Goal: Transaction & Acquisition: Purchase product/service

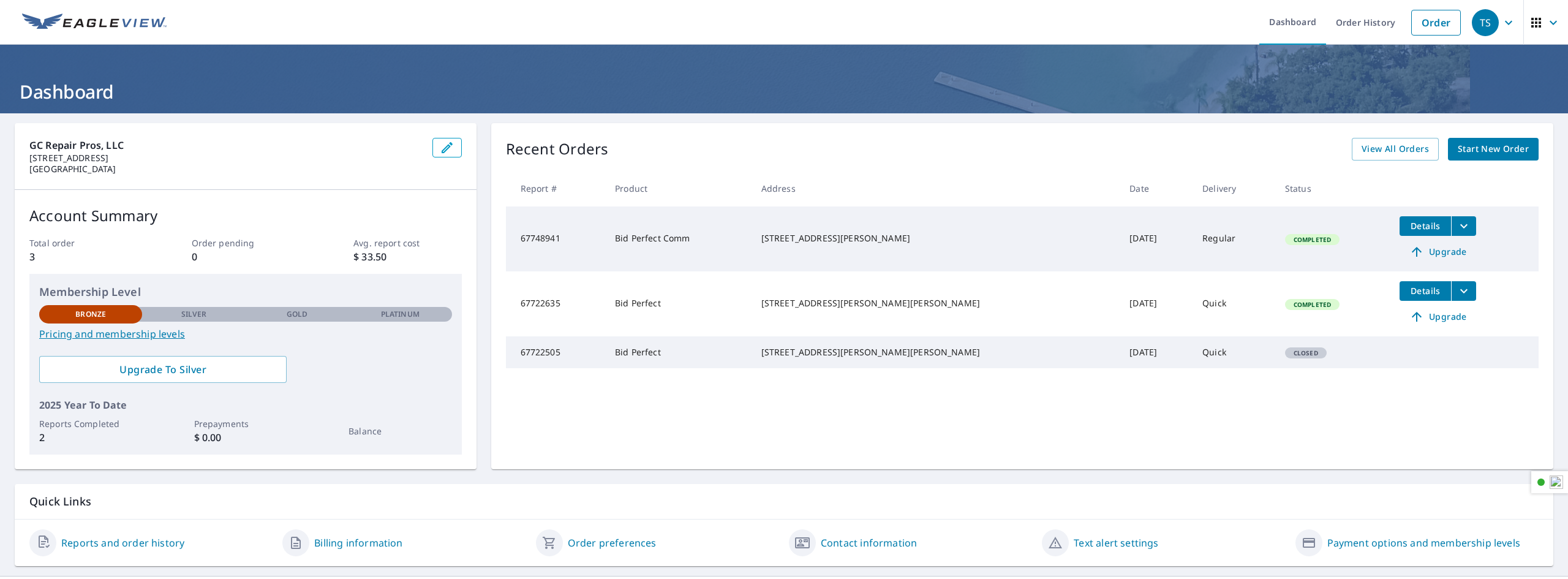
click at [1501, 17] on icon "button" at bounding box center [1508, 23] width 15 height 15
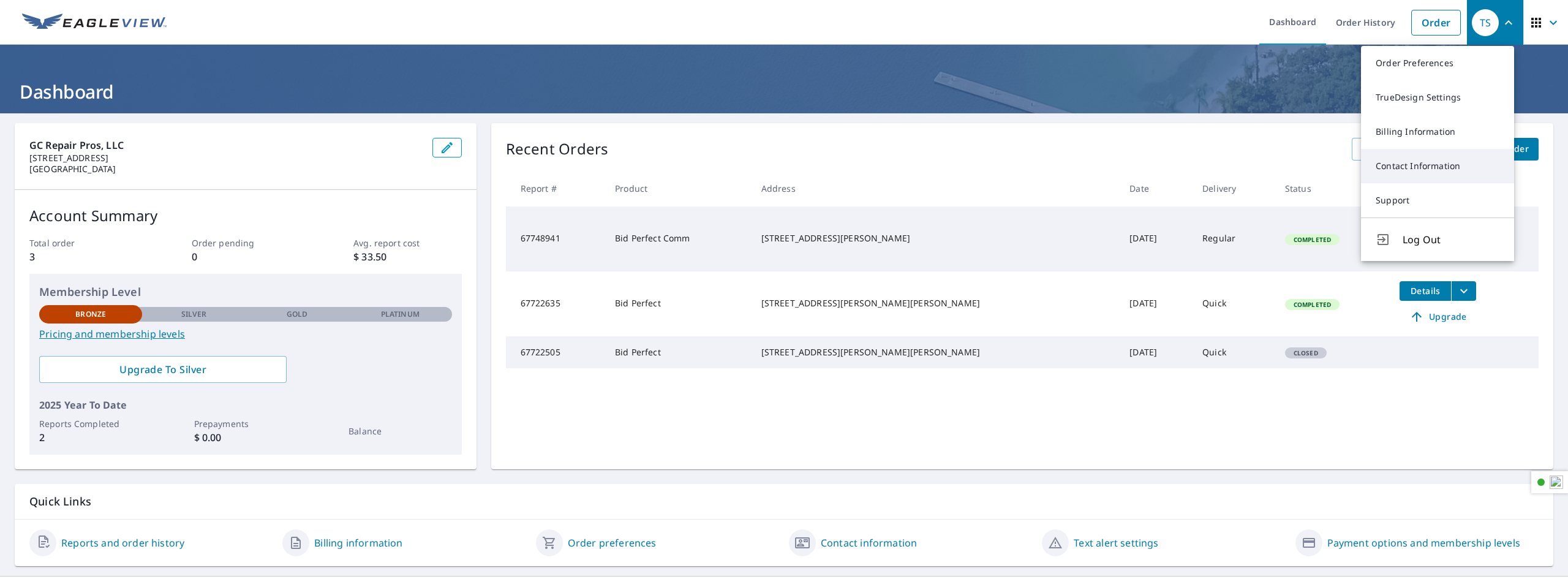
click at [1448, 164] on link "Contact Information" at bounding box center [1437, 165] width 153 height 34
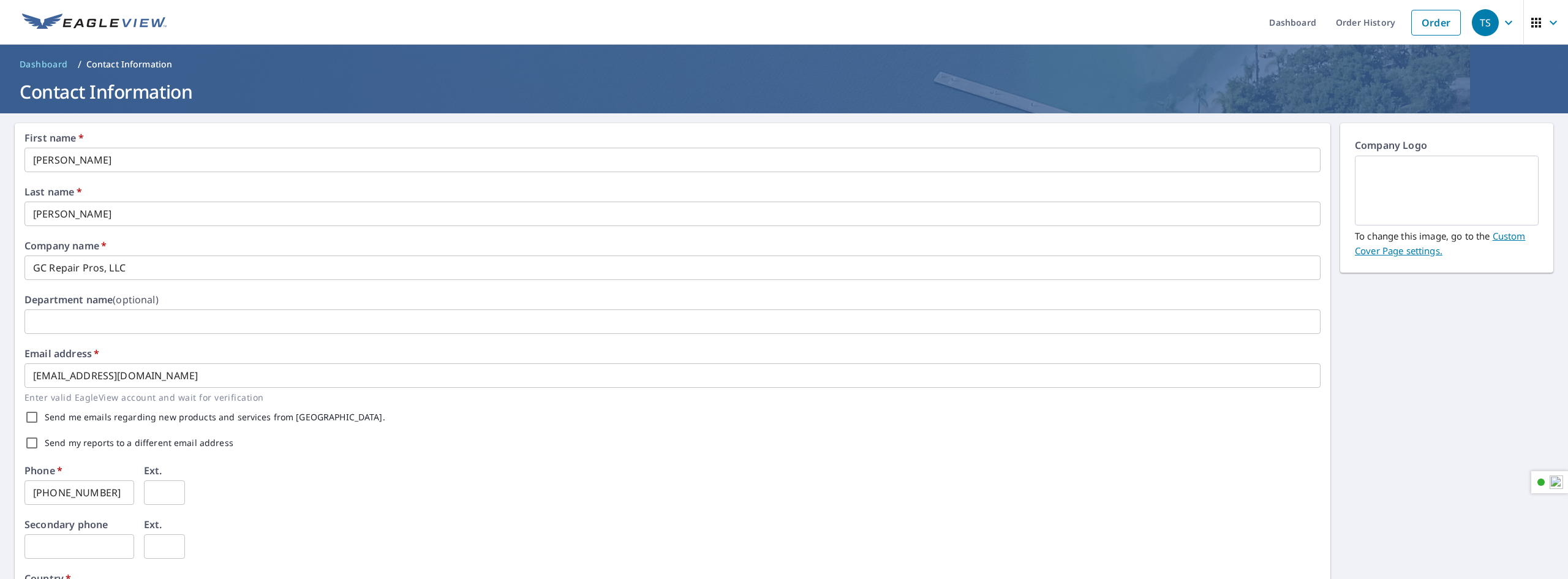
click at [91, 16] on img at bounding box center [94, 22] width 145 height 18
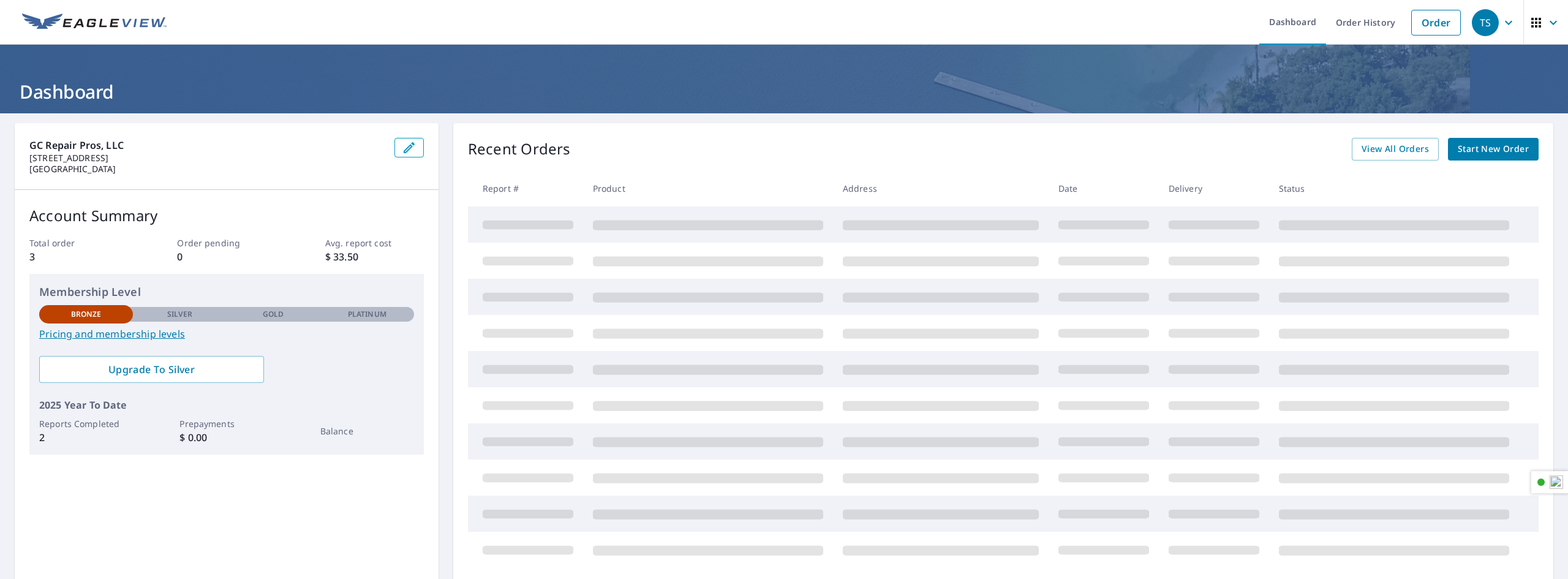
click at [1536, 18] on span "button" at bounding box center [1545, 23] width 34 height 30
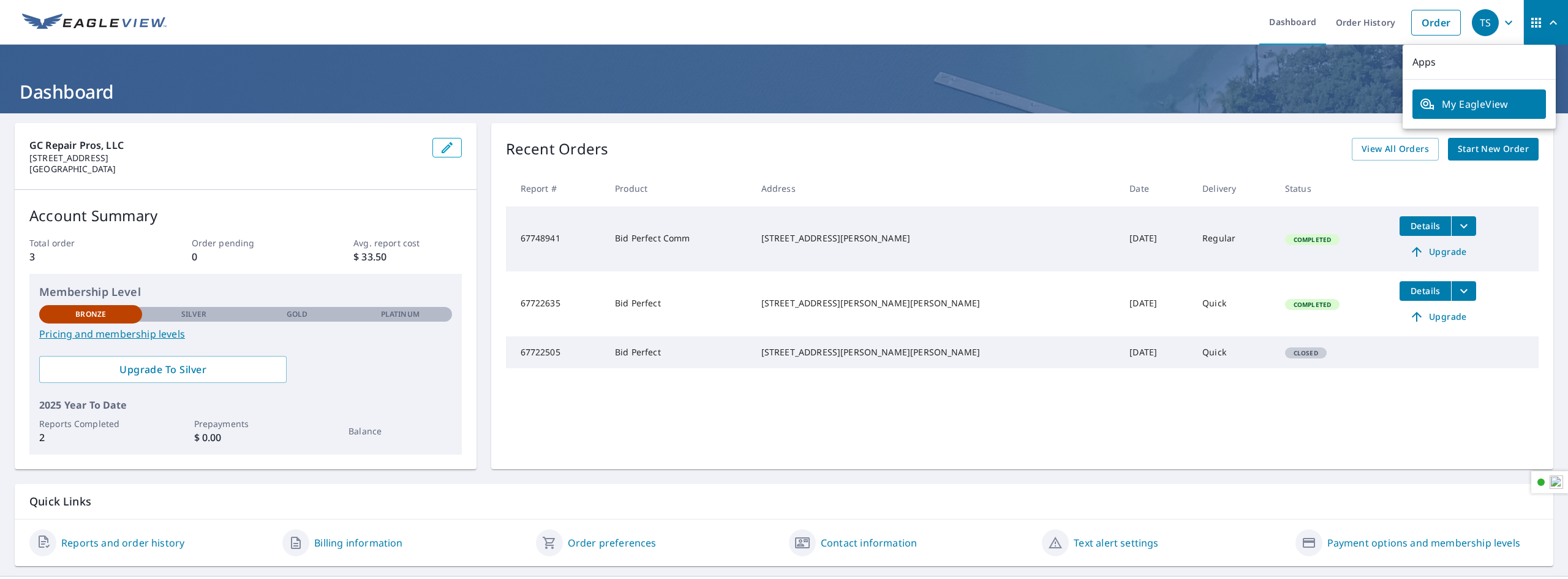
scroll to position [19, 0]
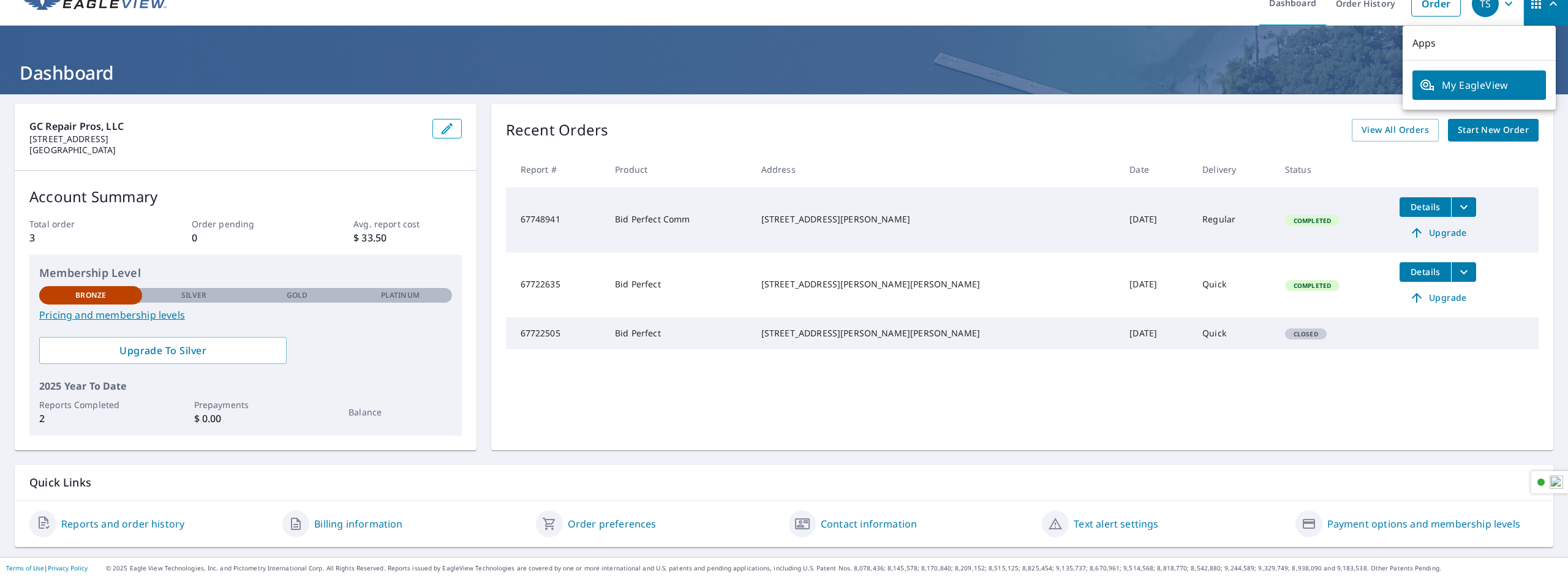
click at [1495, 86] on span "My EagleView" at bounding box center [1480, 85] width 119 height 15
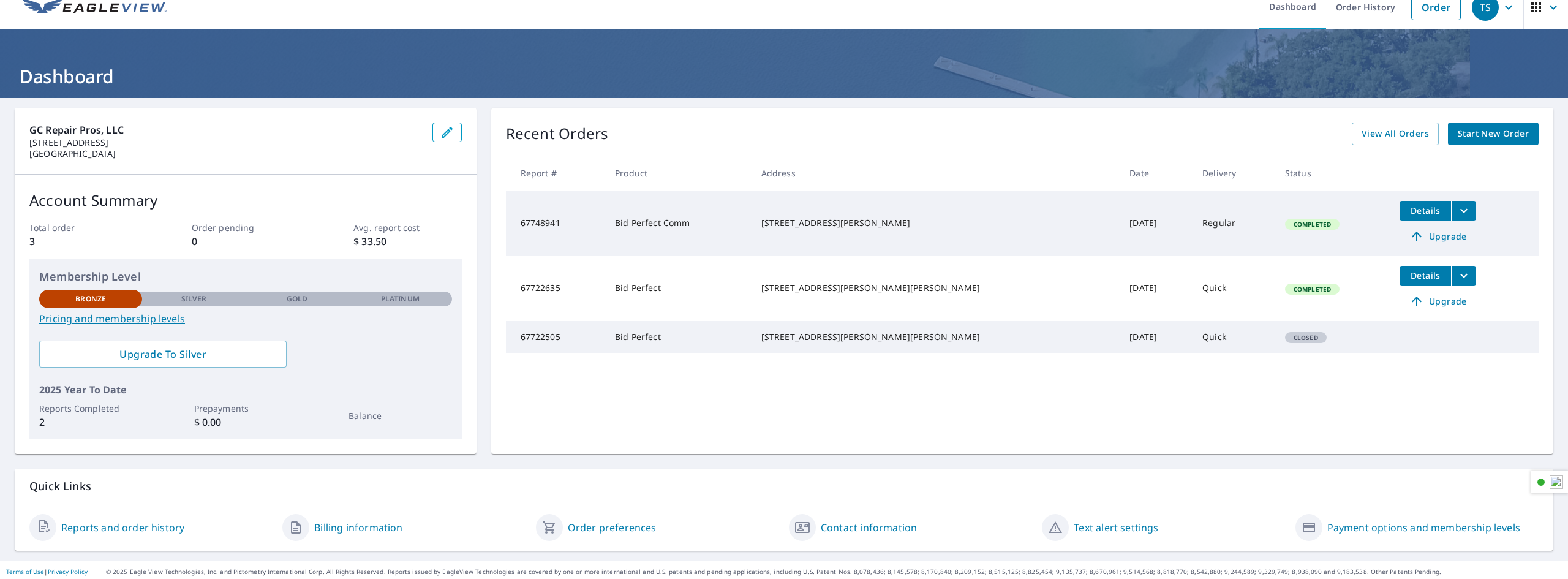
scroll to position [19, 0]
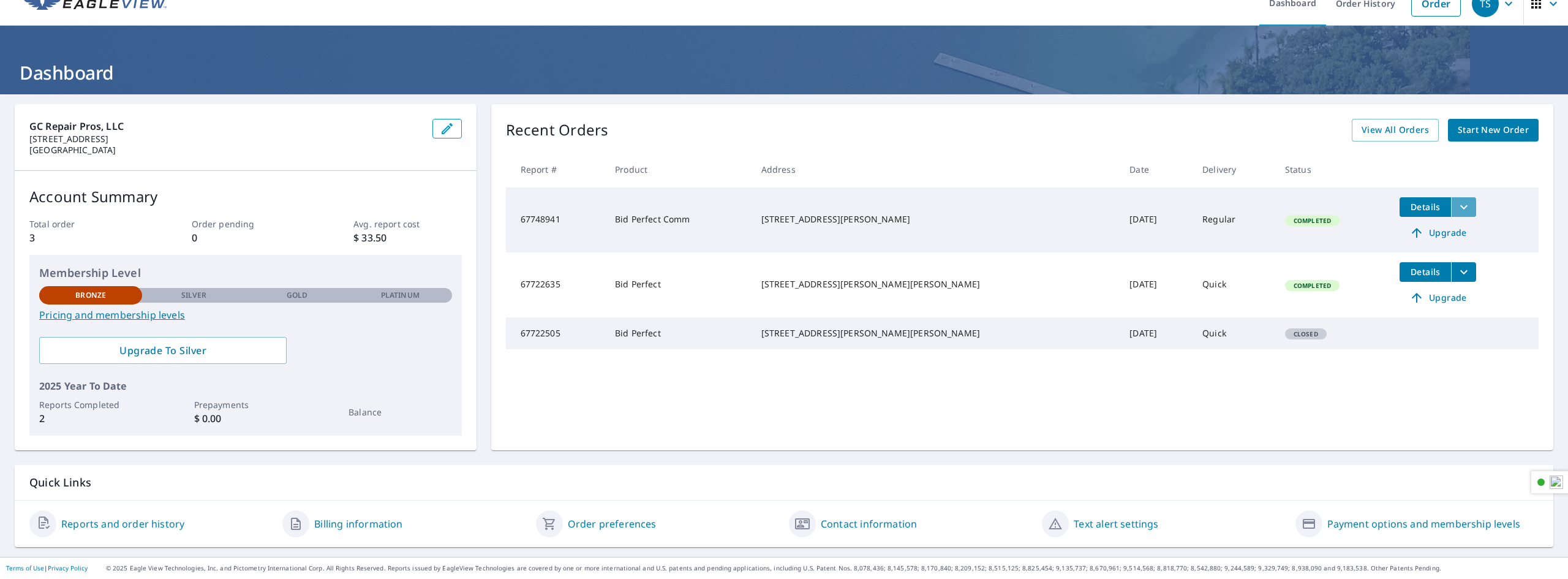
click at [1456, 204] on icon "filesDropdownBtn-67748941" at bounding box center [1464, 208] width 15 height 15
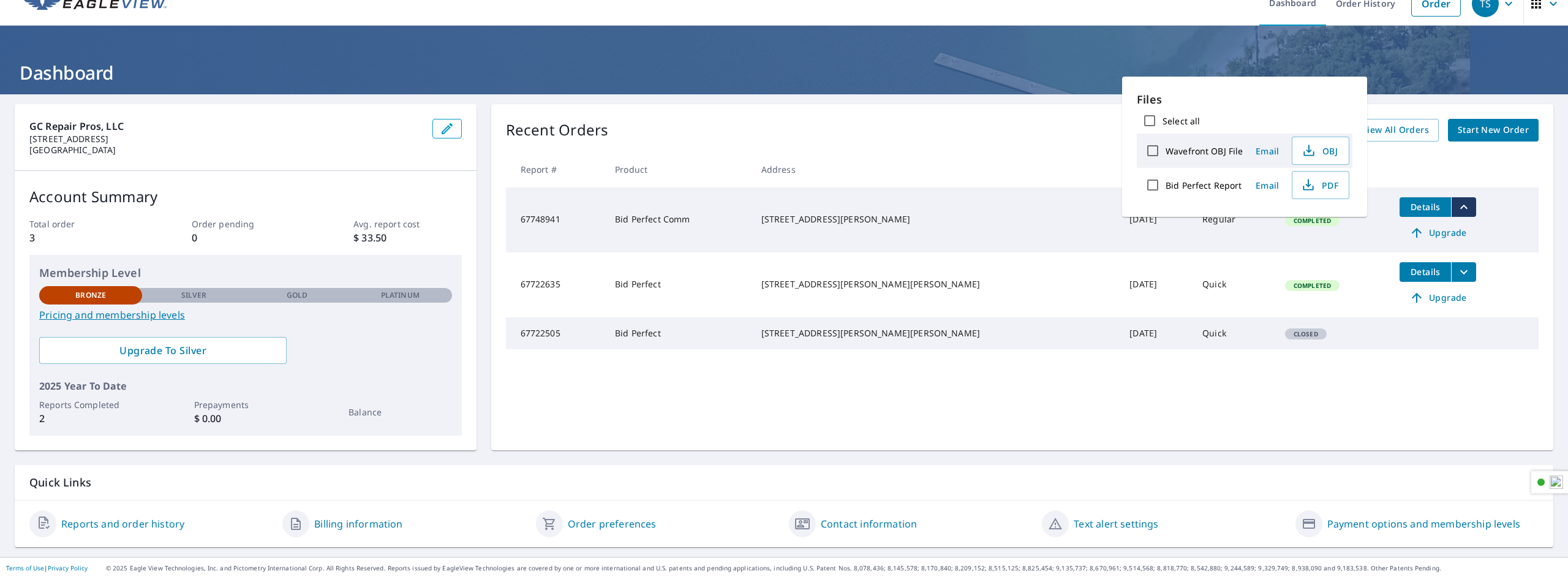
click at [1462, 184] on th at bounding box center [1464, 170] width 149 height 36
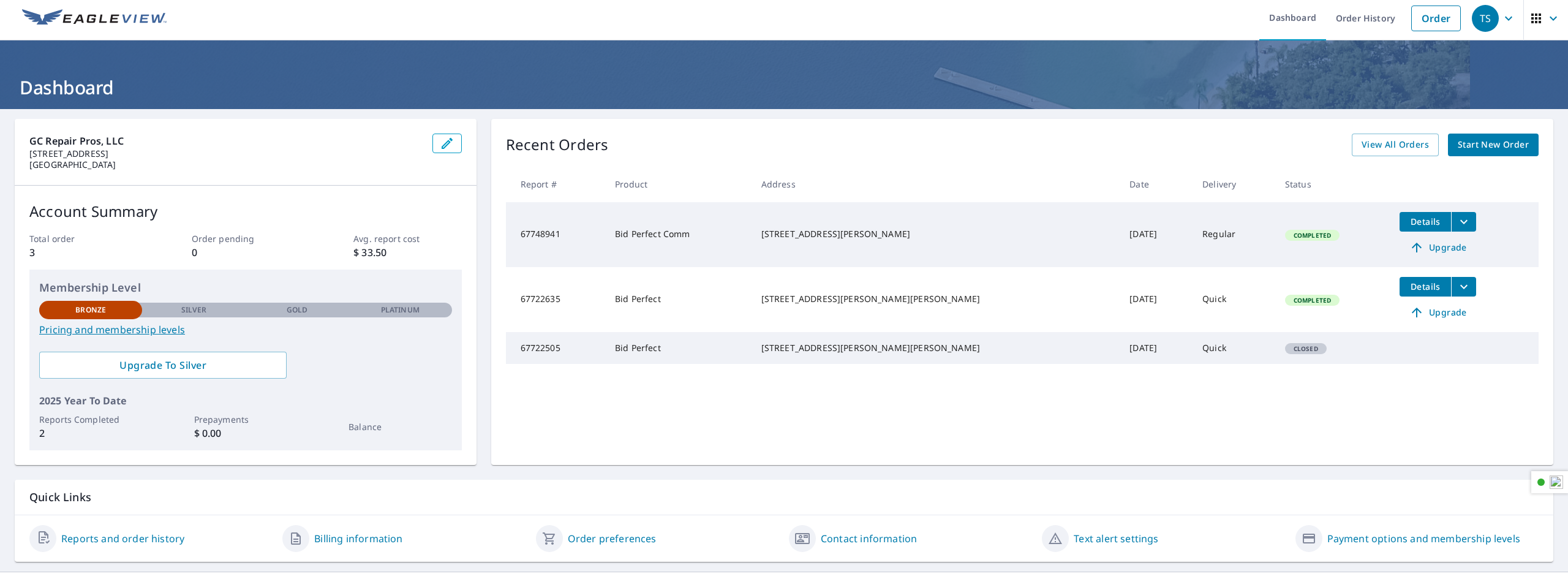
scroll to position [0, 0]
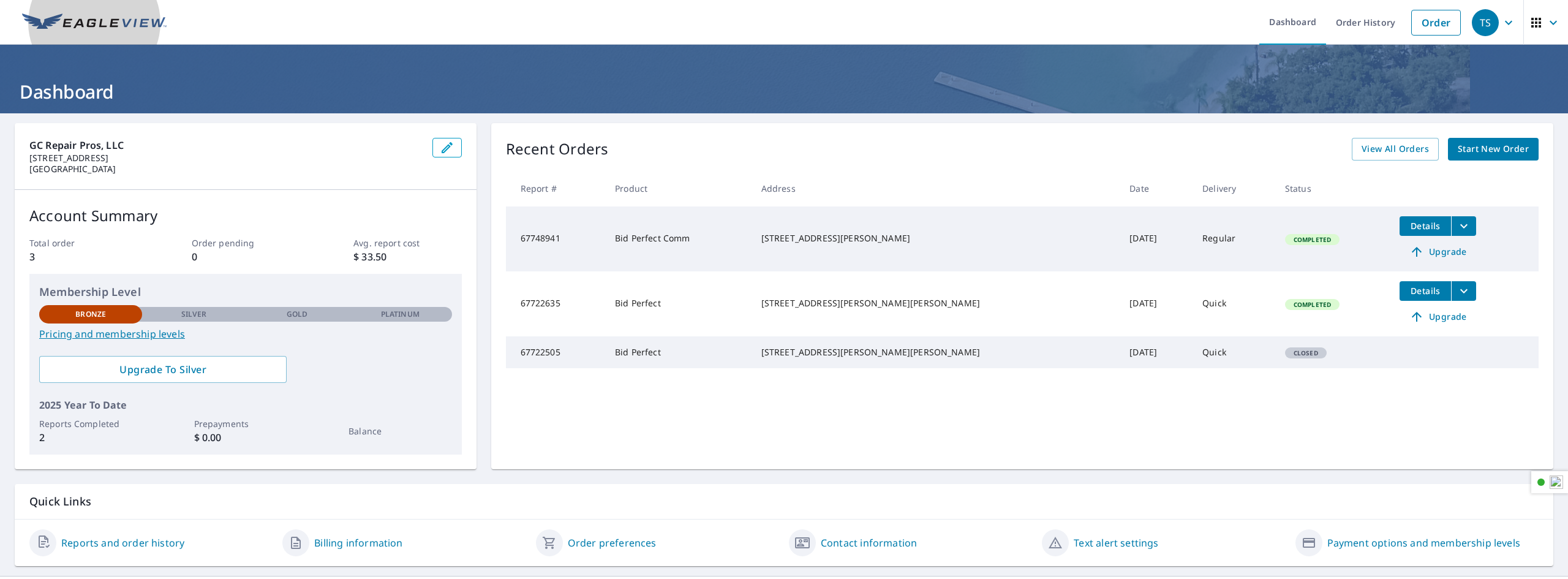
click at [115, 21] on img at bounding box center [94, 22] width 145 height 18
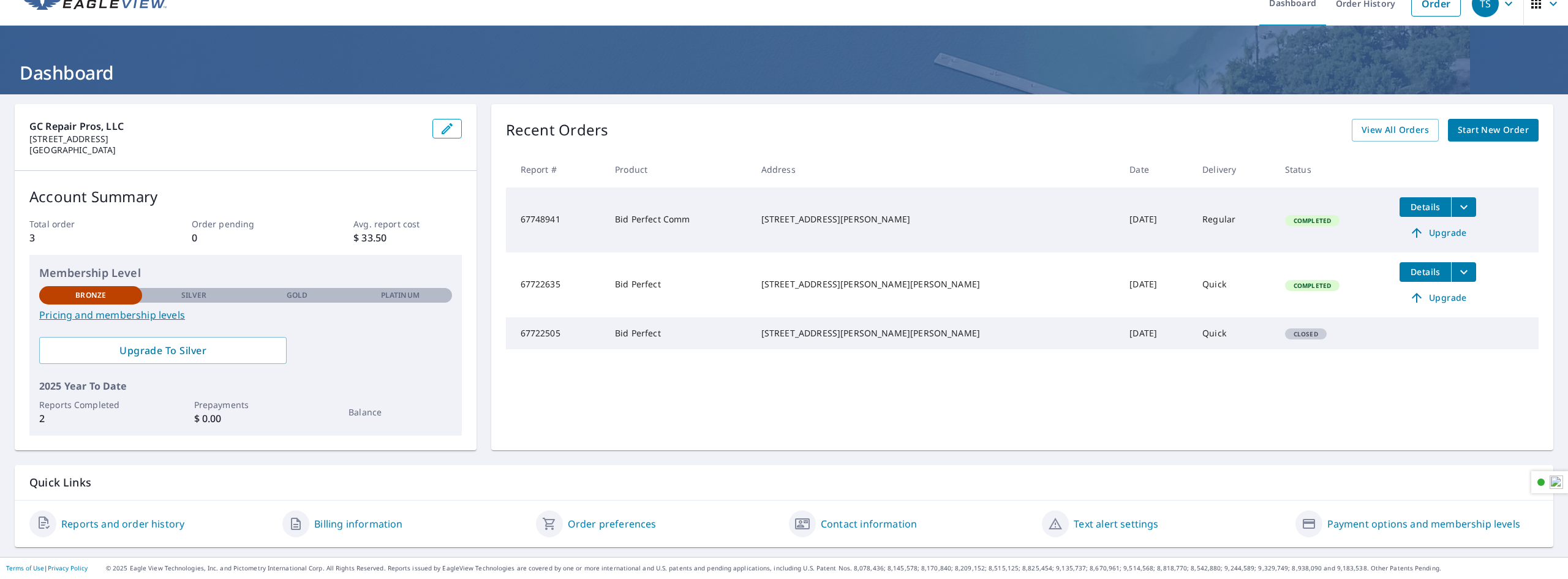
click at [102, 527] on link "Reports and order history" at bounding box center [122, 524] width 123 height 15
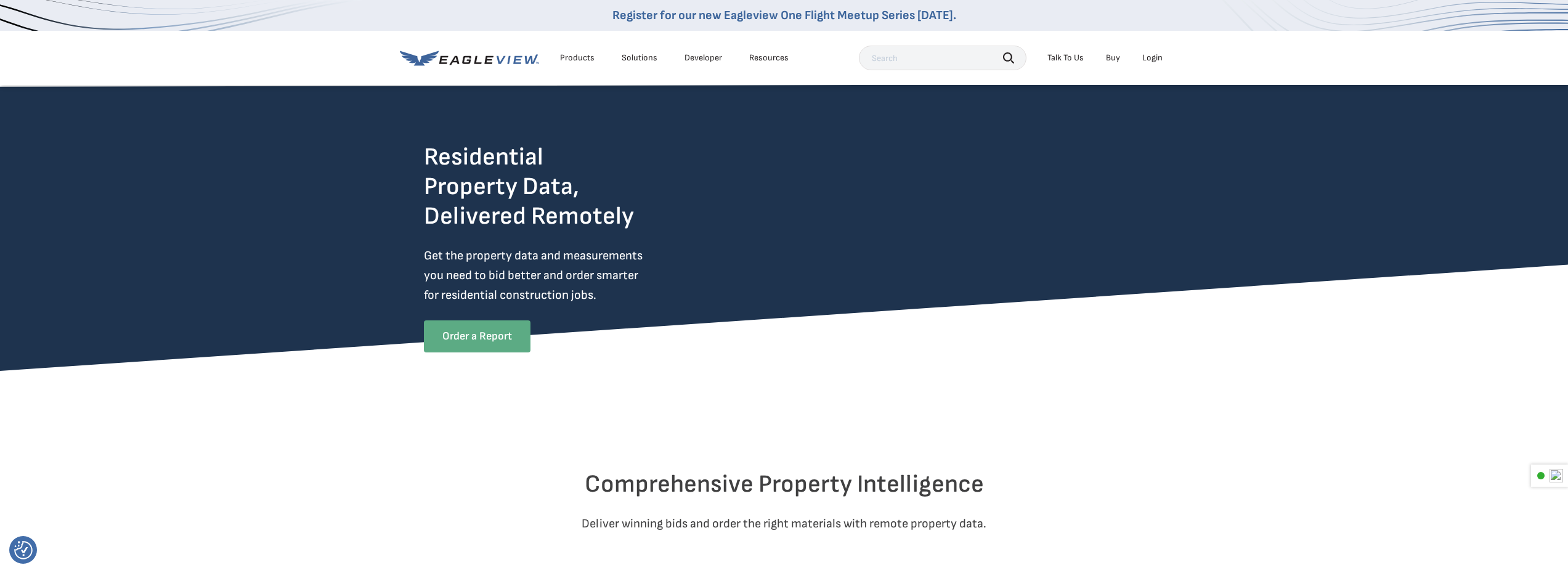
click at [481, 352] on link "Order a Report" at bounding box center [477, 336] width 106 height 32
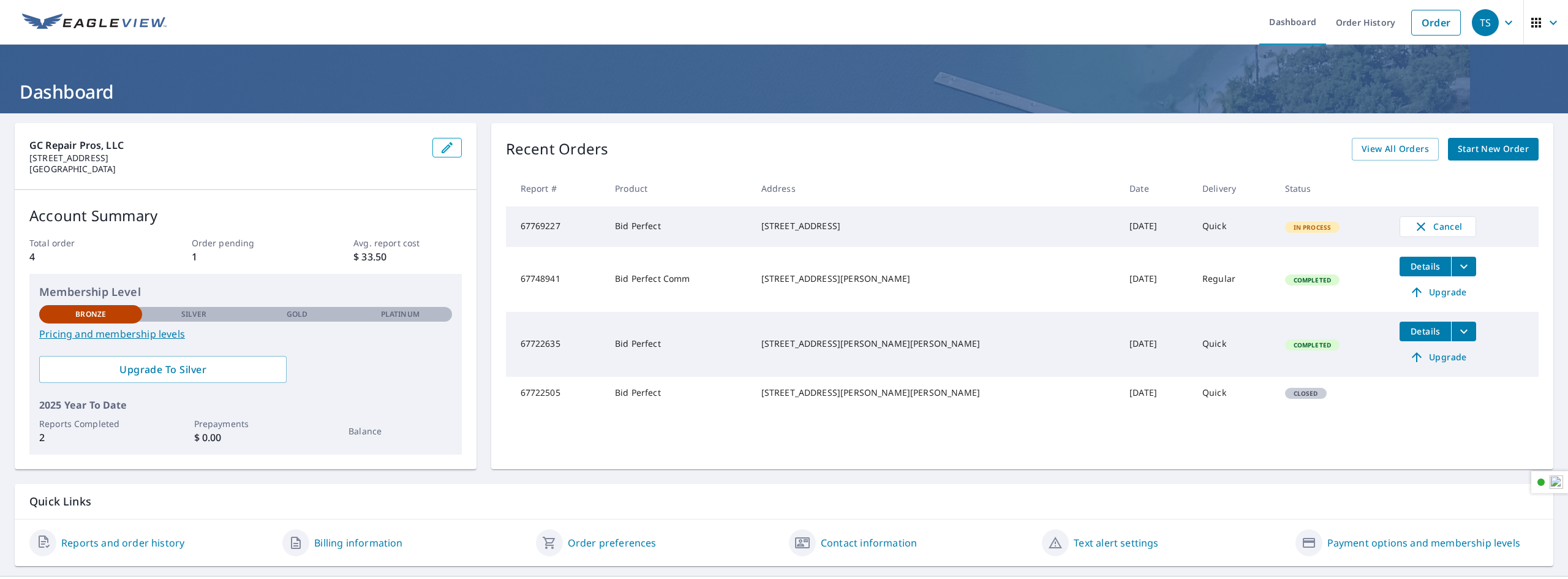
scroll to position [19, 0]
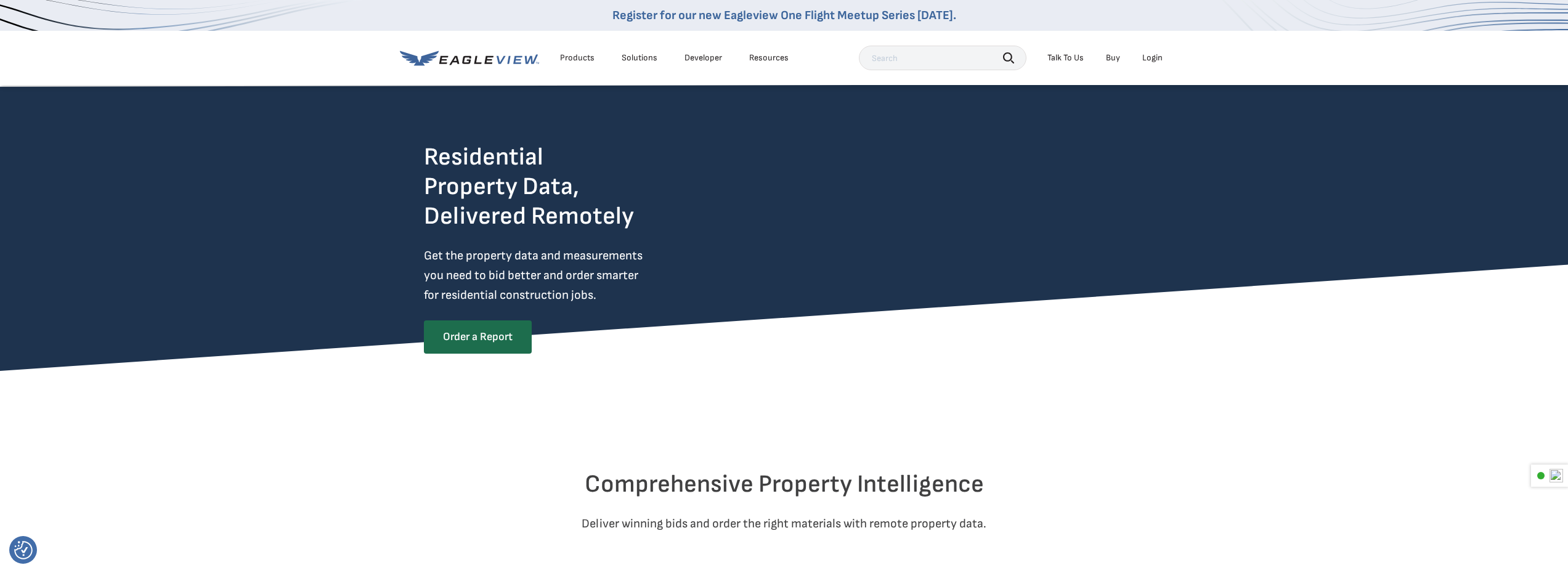
click at [584, 57] on div "Products" at bounding box center [577, 57] width 34 height 11
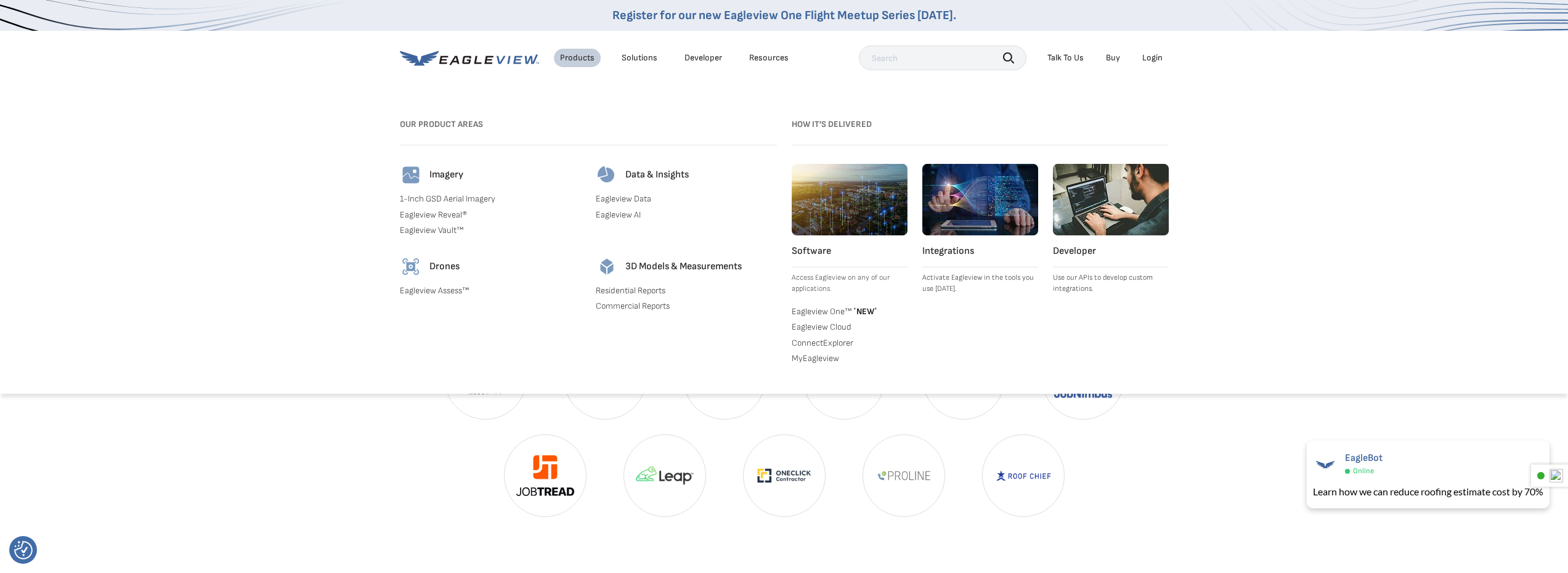
scroll to position [2711, 0]
